Goal: Transaction & Acquisition: Purchase product/service

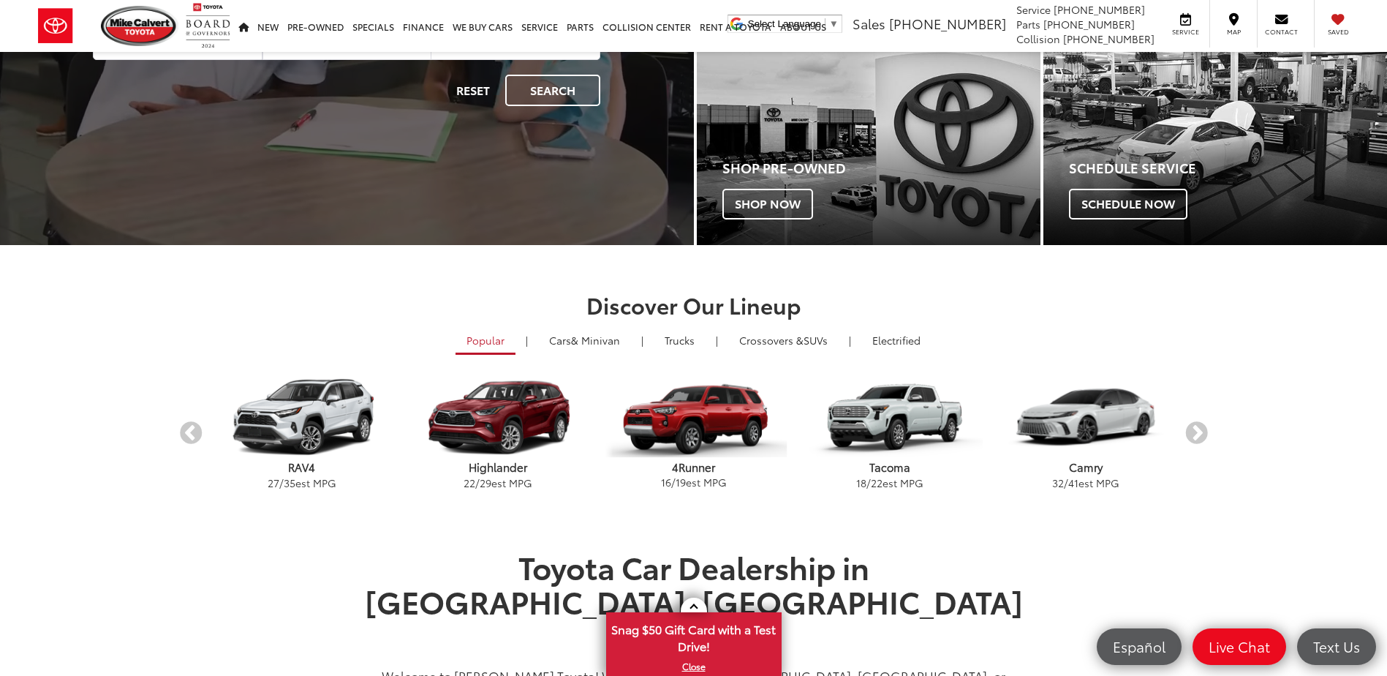
scroll to position [341, 0]
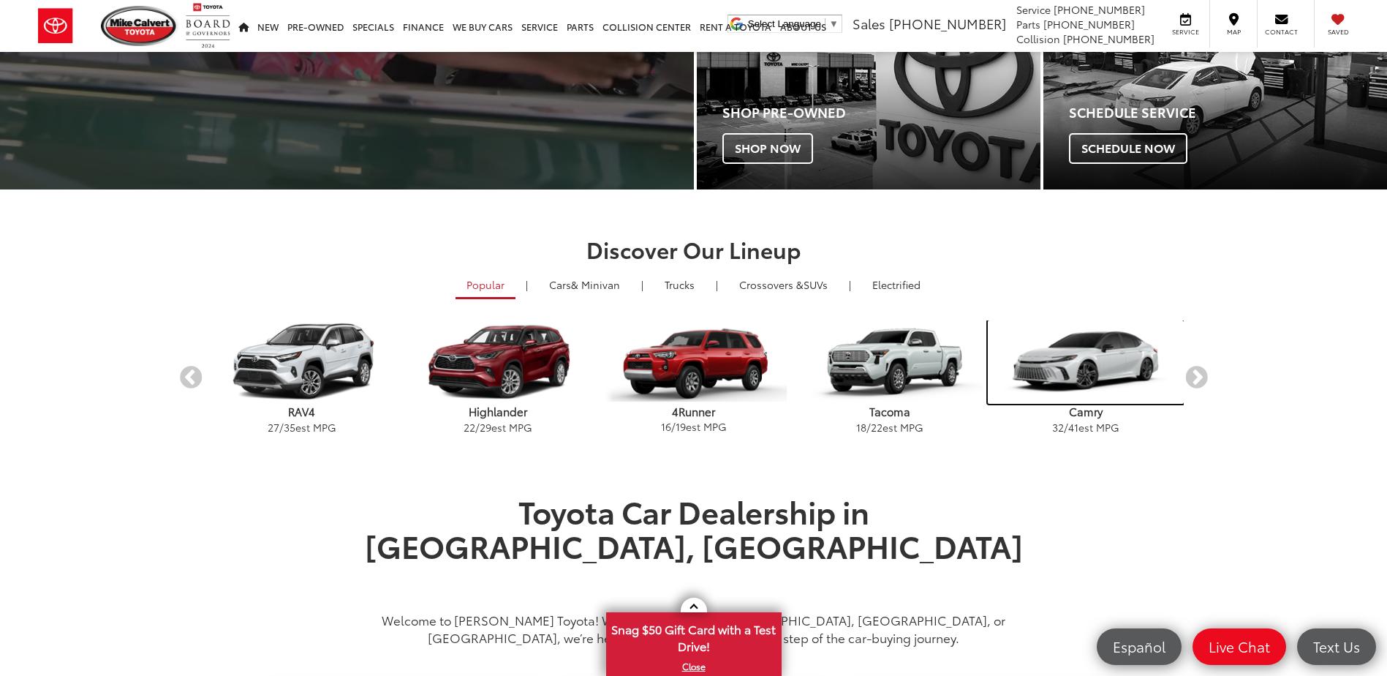
click at [1096, 374] on img "carousel" at bounding box center [1086, 361] width 196 height 83
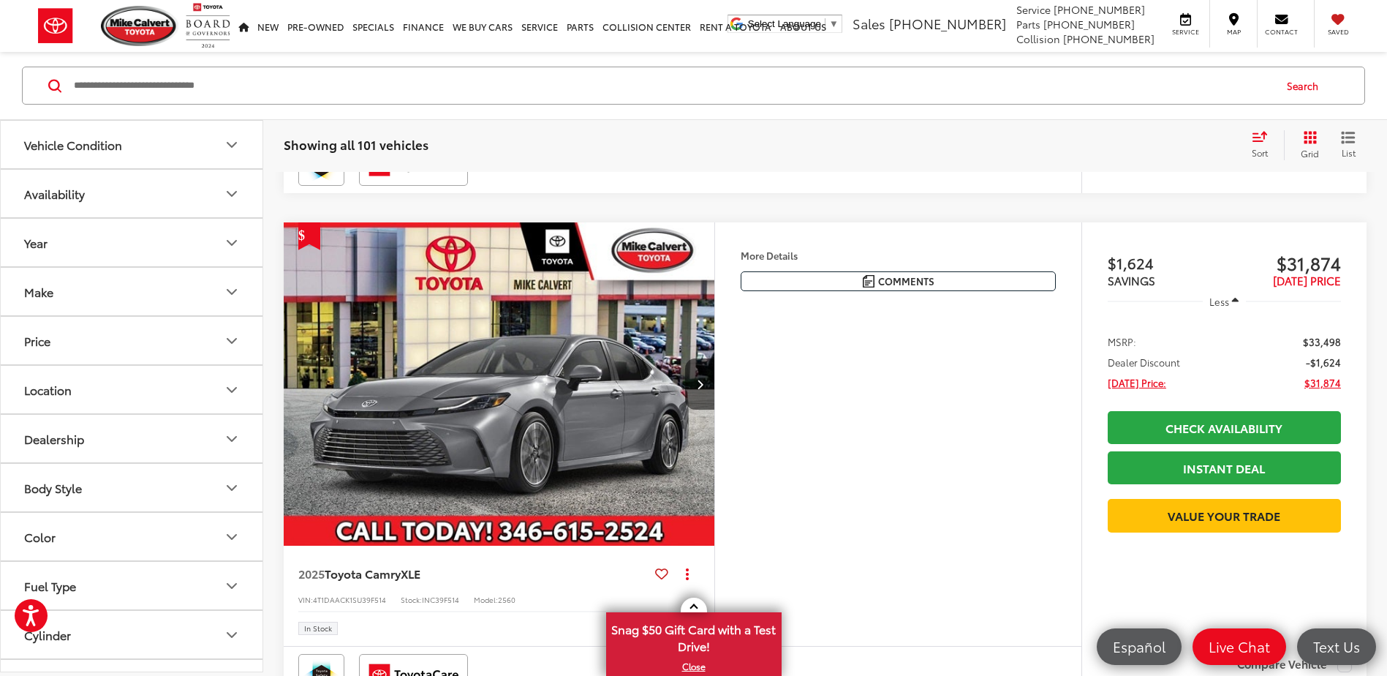
scroll to position [682, 0]
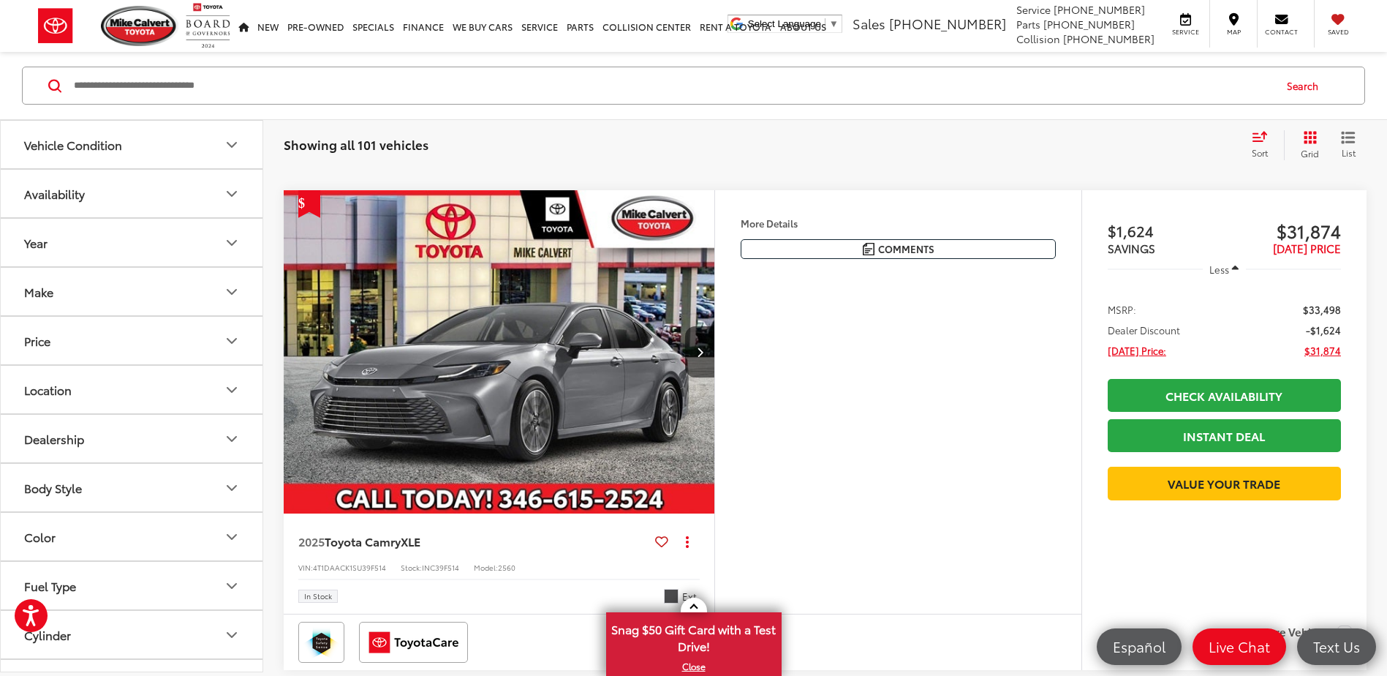
click at [230, 239] on icon "Year" at bounding box center [232, 243] width 18 height 18
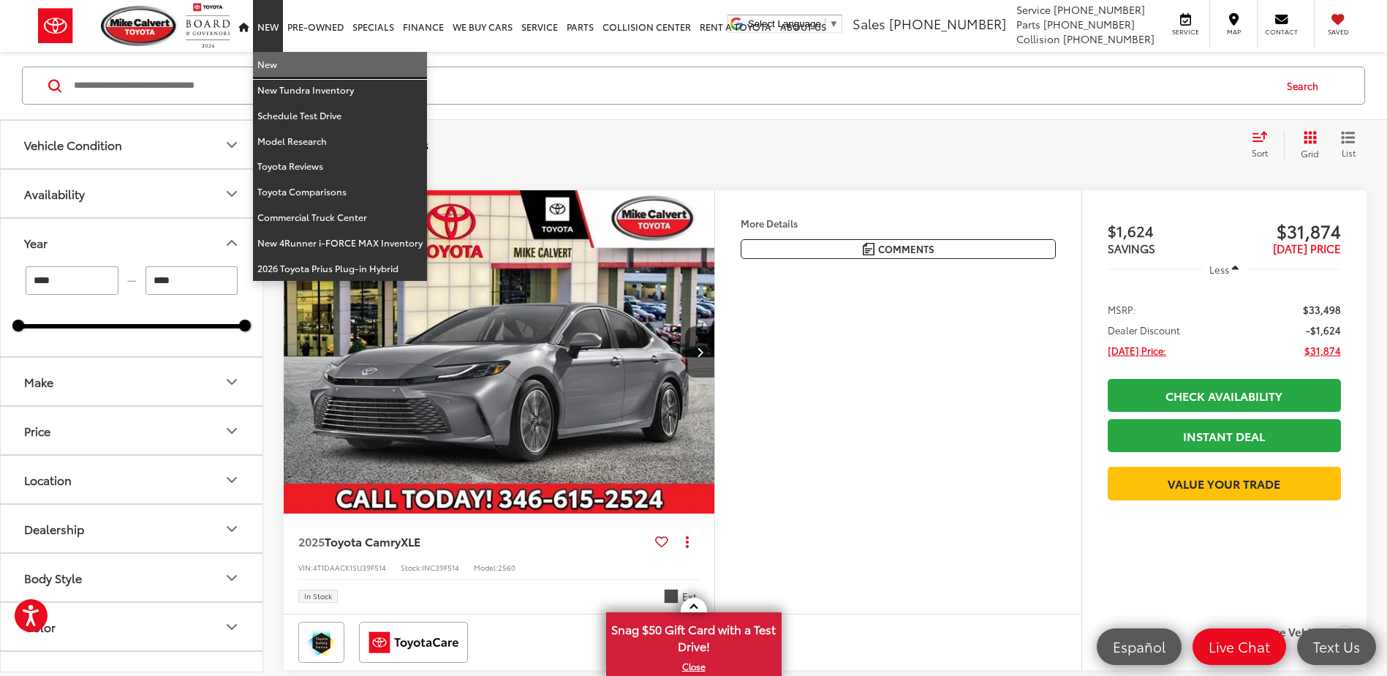
click at [267, 71] on link "New" at bounding box center [340, 65] width 174 height 26
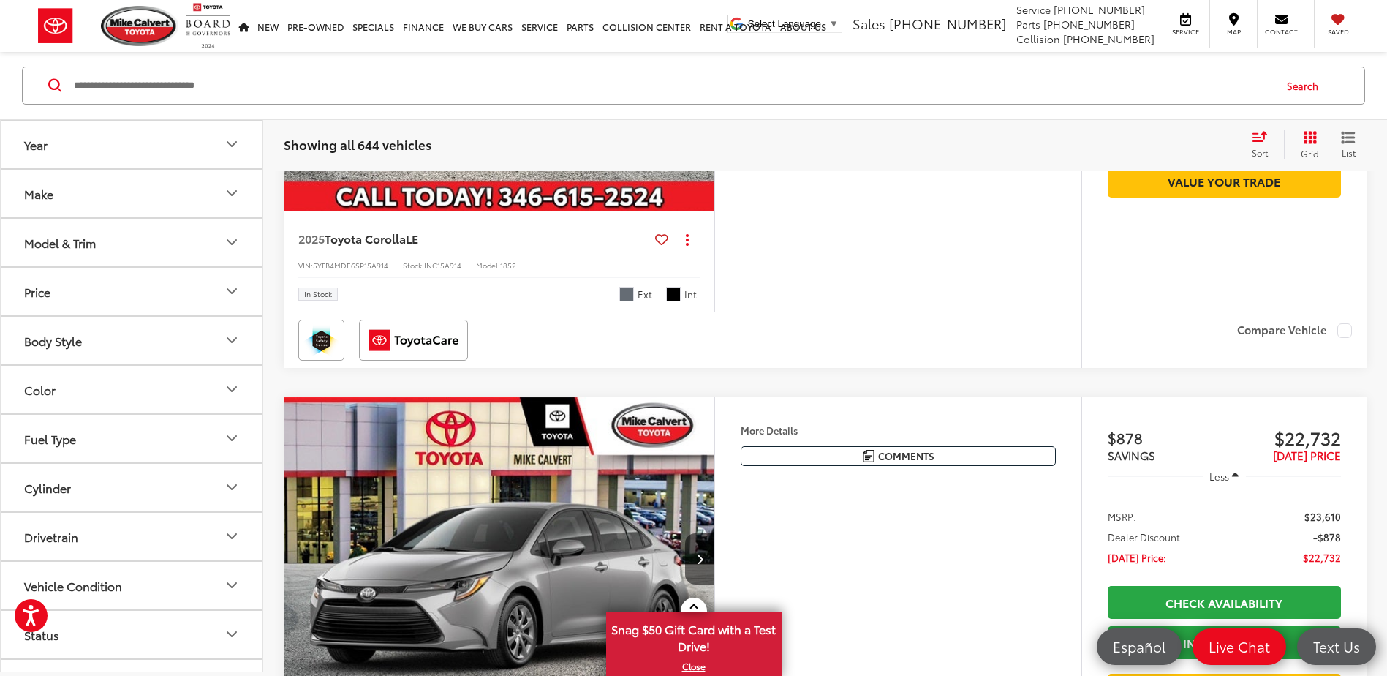
scroll to position [1877, 0]
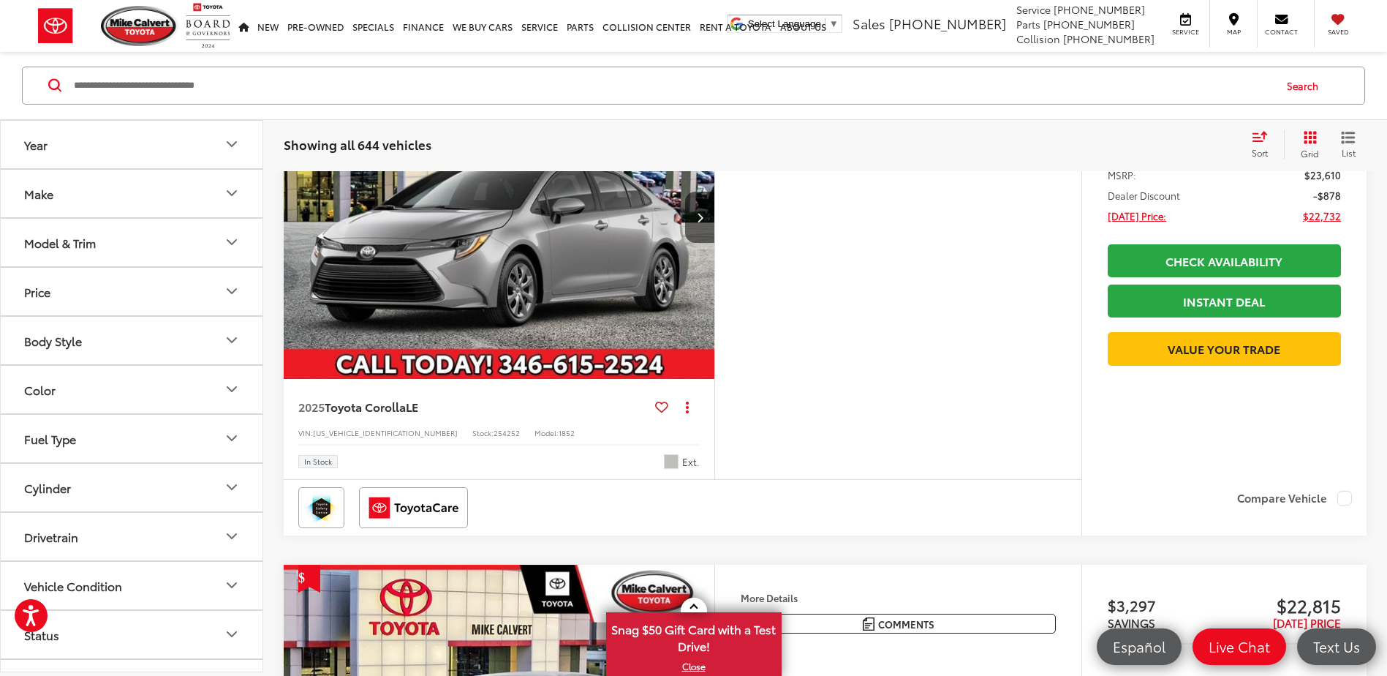
click at [233, 145] on icon "Year" at bounding box center [231, 145] width 9 height 4
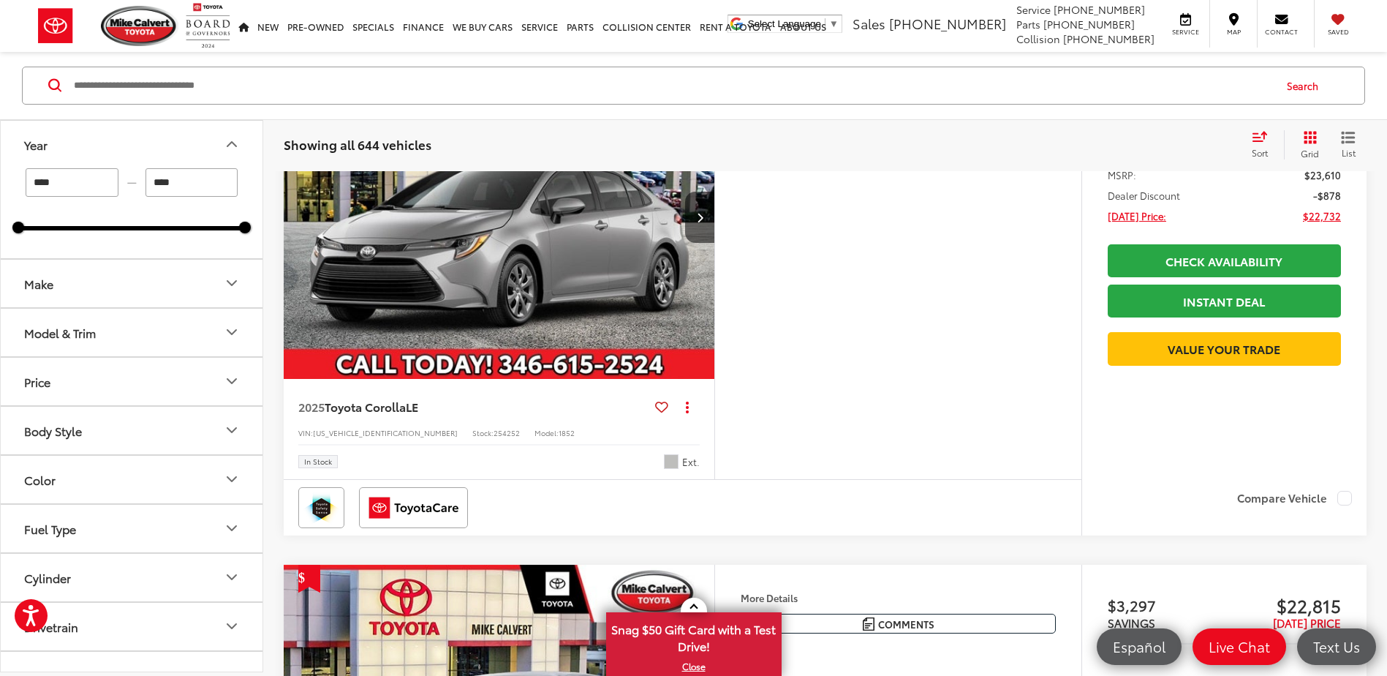
click at [923, 367] on div "Features Bluetooth® Android Auto Apple CarPlay Keyless Entry Wi-Fi Hotspot Auto…" at bounding box center [897, 268] width 367 height 424
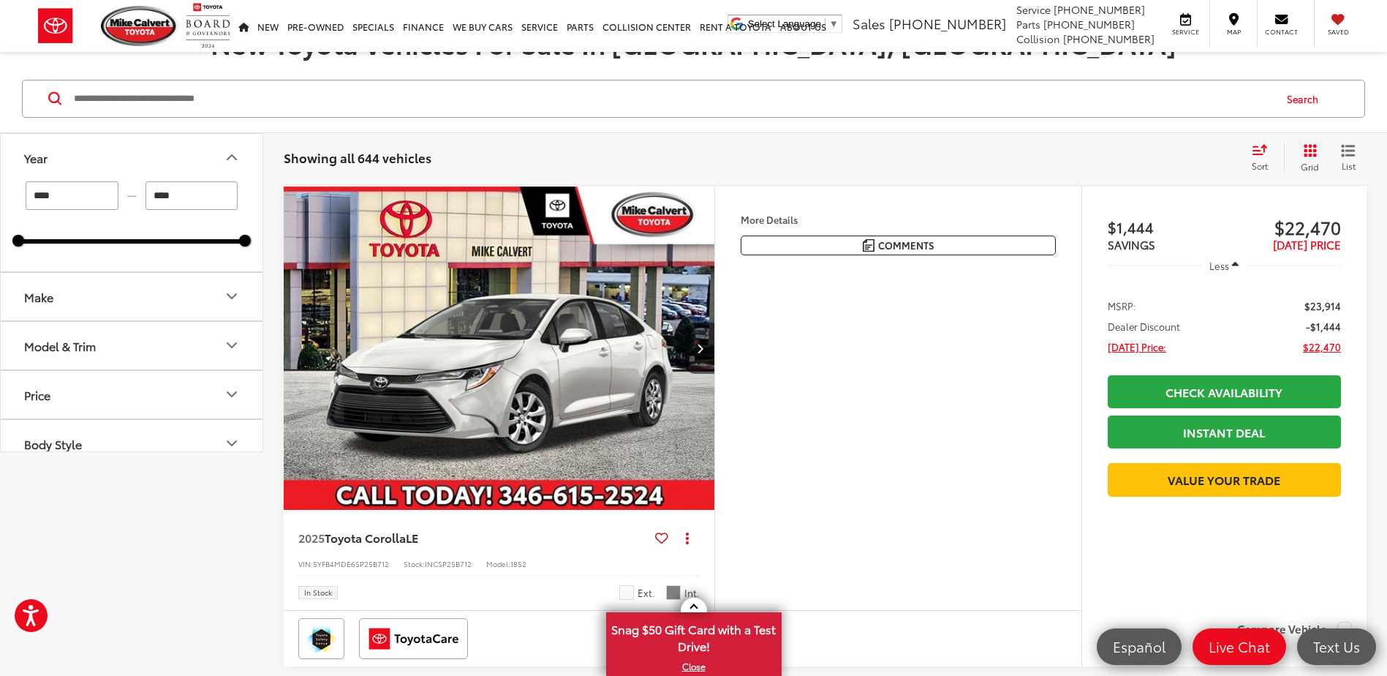
scroll to position [0, 0]
